Goal: Check status: Check status

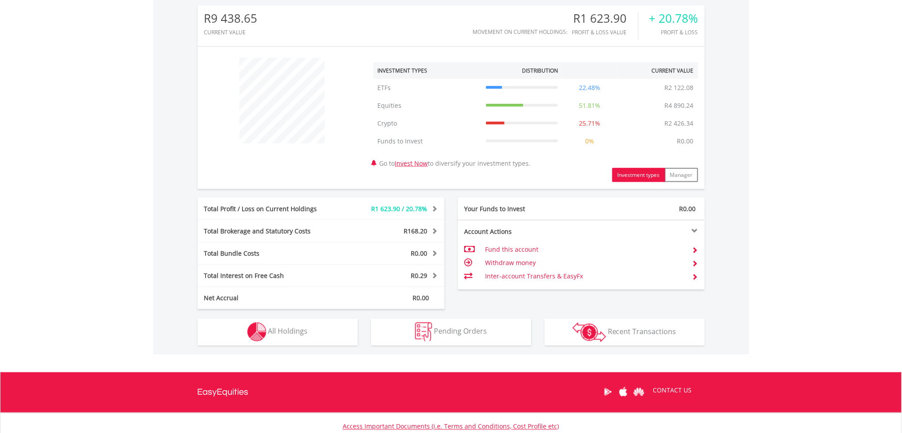
scroll to position [354, 0]
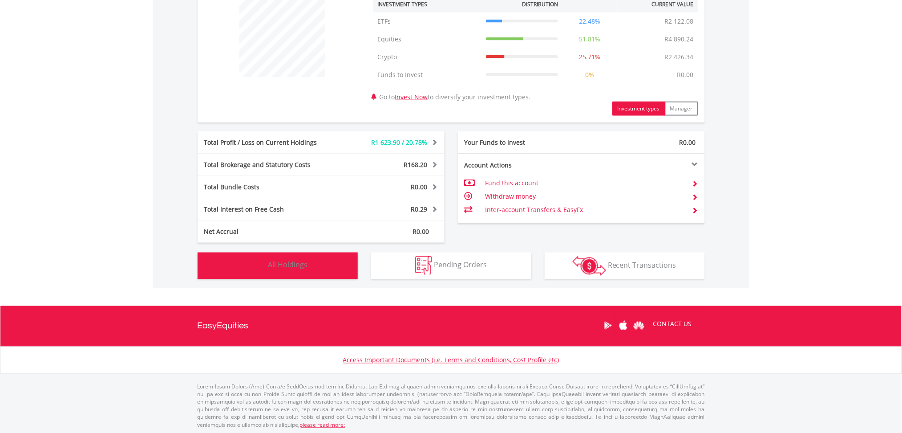
click at [280, 272] on button "Holdings All Holdings" at bounding box center [278, 265] width 160 height 27
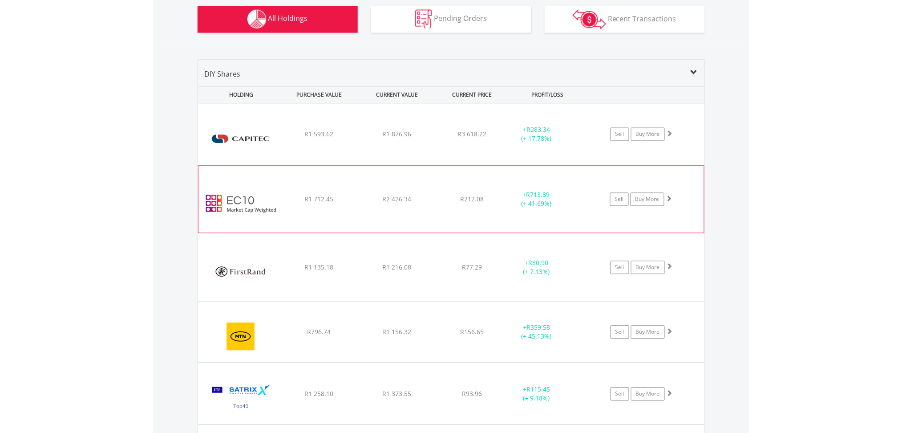
scroll to position [540, 0]
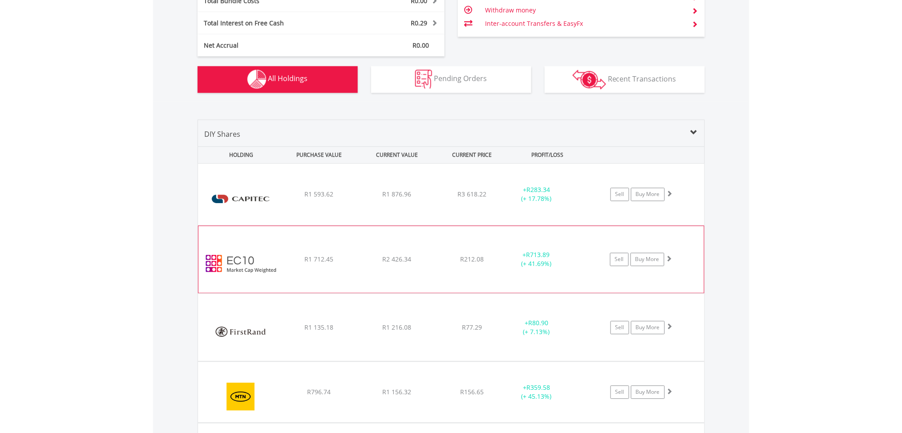
click at [439, 199] on div "R212.08" at bounding box center [472, 194] width 71 height 9
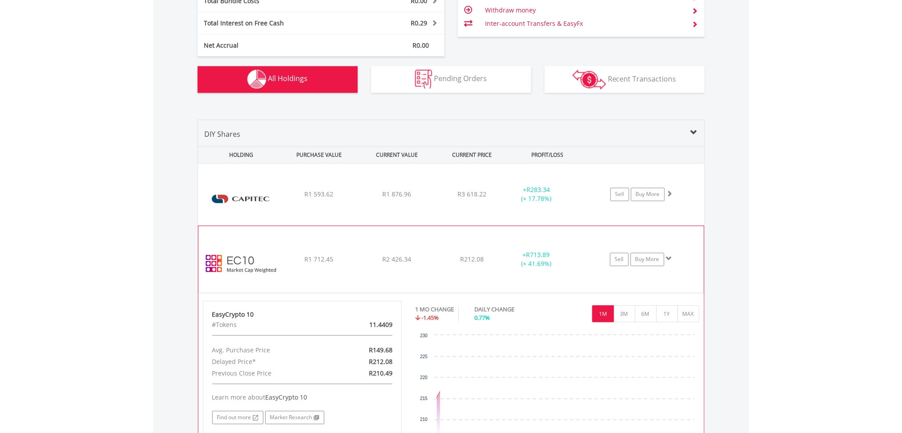
scroll to position [659, 0]
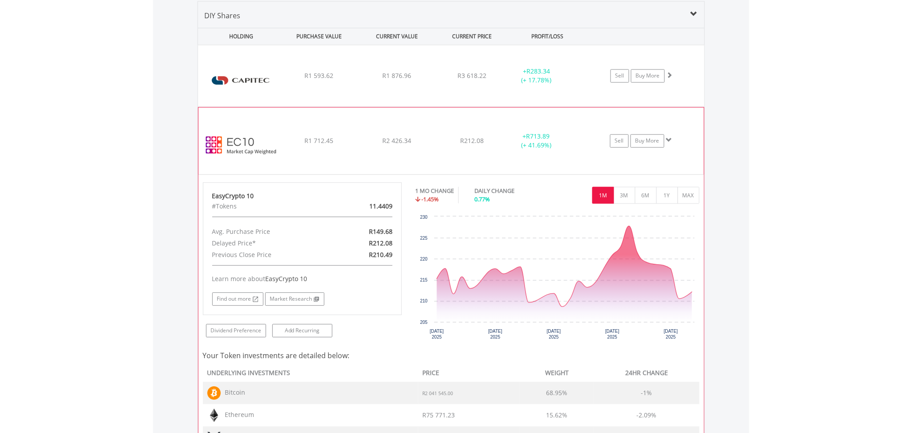
click at [438, 80] on div "R212.08" at bounding box center [472, 75] width 71 height 9
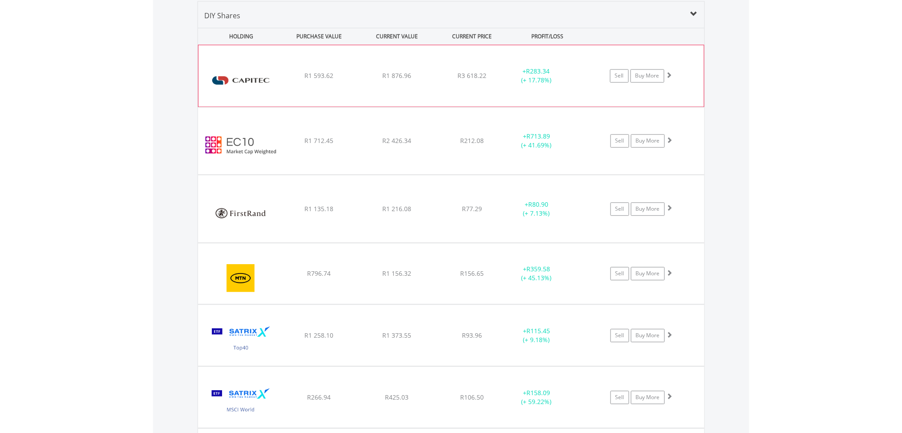
click at [433, 76] on div "R1 876.96" at bounding box center [397, 75] width 76 height 9
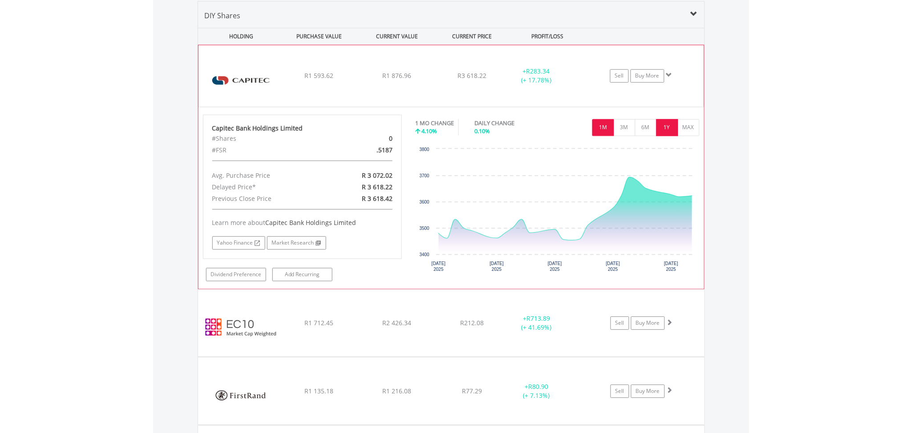
click at [668, 124] on button "1Y" at bounding box center [668, 127] width 22 height 17
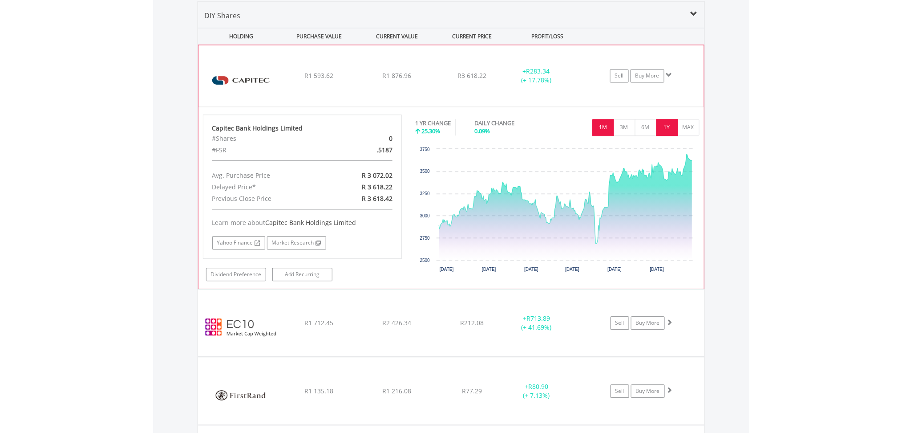
click at [601, 123] on button "1M" at bounding box center [604, 127] width 22 height 17
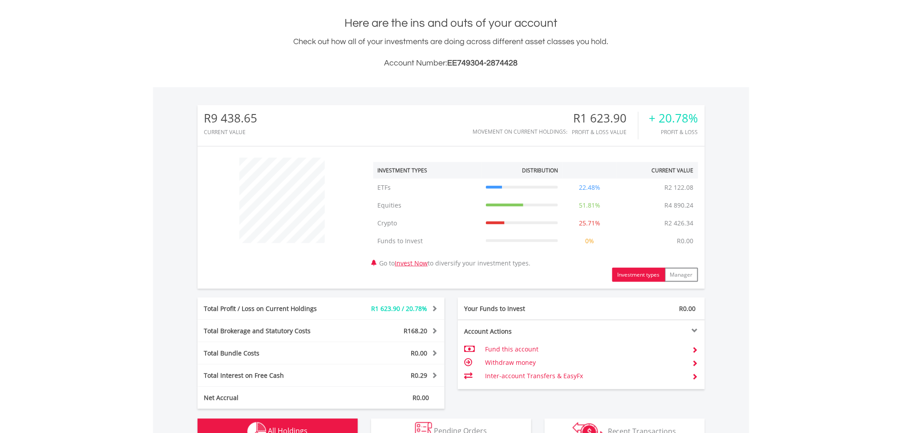
scroll to position [0, 0]
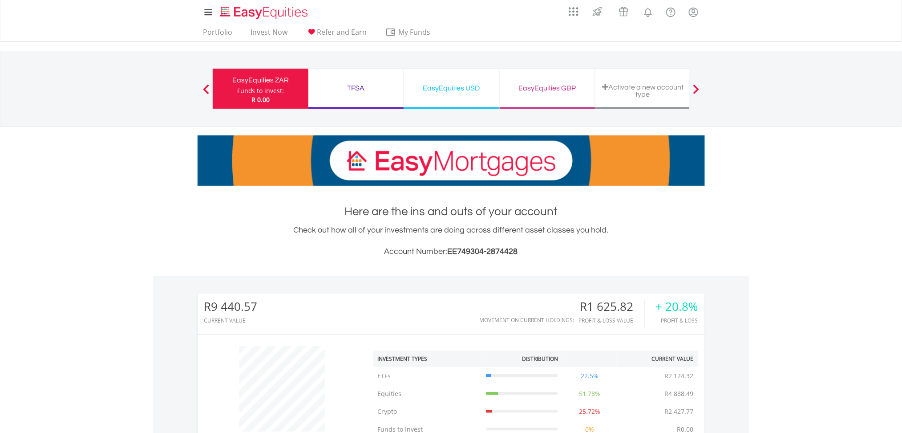
scroll to position [85, 169]
